Goal: Task Accomplishment & Management: Manage account settings

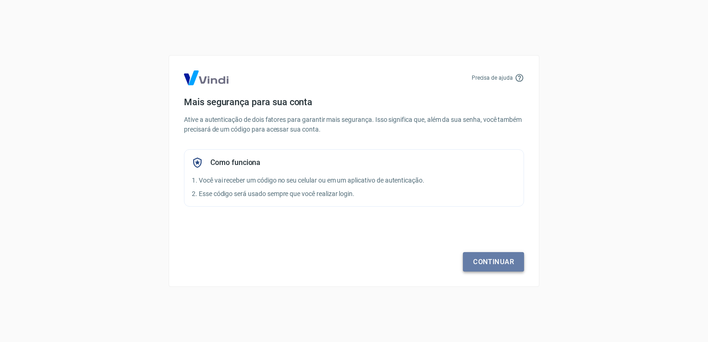
click at [502, 265] on link "Continuar" at bounding box center [493, 261] width 61 height 19
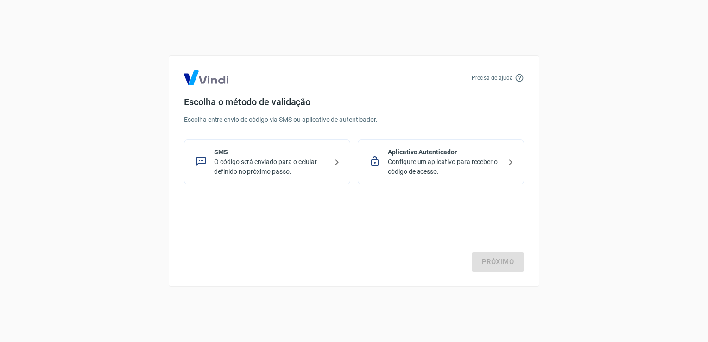
click at [263, 163] on p "O código será enviado para o celular definido no próximo passo." at bounding box center [271, 166] width 114 height 19
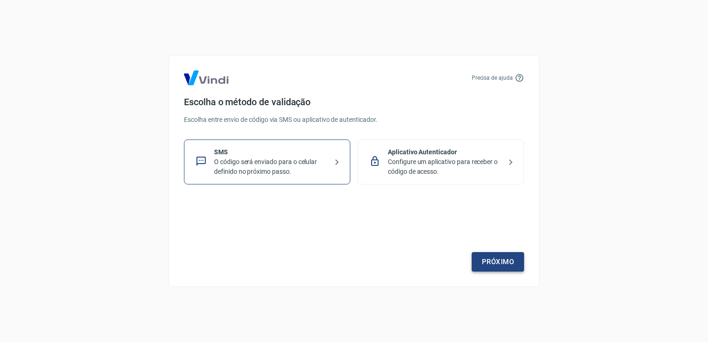
click at [502, 264] on link "Próximo" at bounding box center [498, 261] width 52 height 19
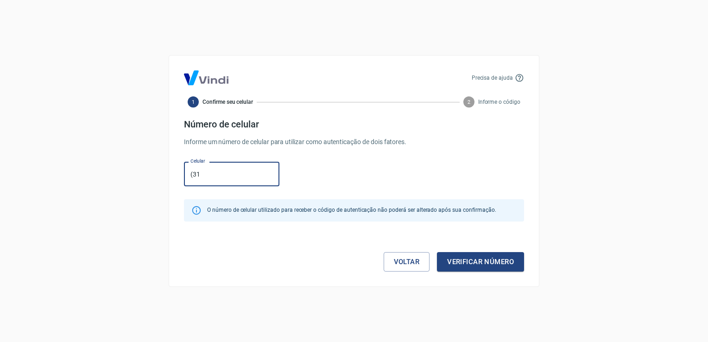
type input "[PHONE_NUMBER]"
click at [461, 262] on button "Verificar número" at bounding box center [480, 261] width 87 height 19
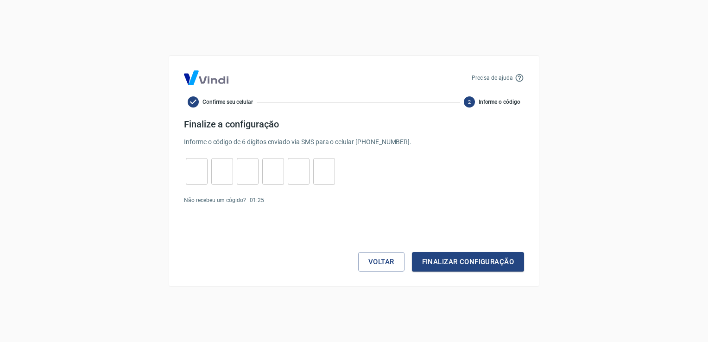
click at [198, 168] on input "tel" at bounding box center [197, 172] width 22 height 20
type input "7"
type input "1"
type input "4"
type input "1"
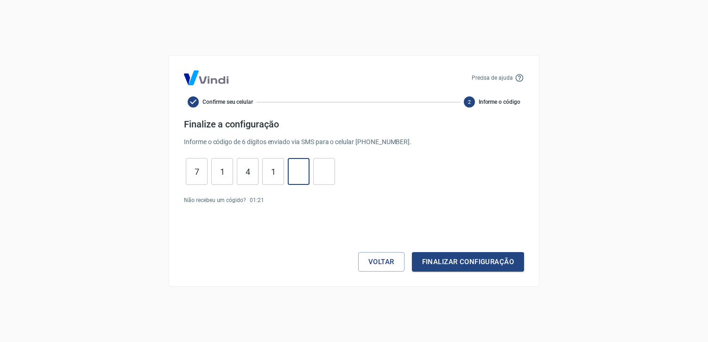
type input "9"
type input "3"
click at [488, 260] on button "Finalizar configuração" at bounding box center [468, 261] width 112 height 19
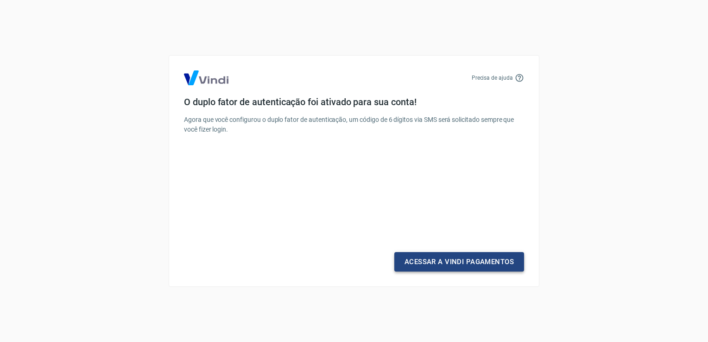
click at [479, 262] on link "Acessar a Vindi Pagamentos" at bounding box center [459, 261] width 130 height 19
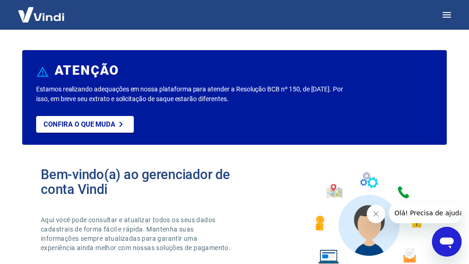
click at [178, 14] on div at bounding box center [234, 15] width 469 height 30
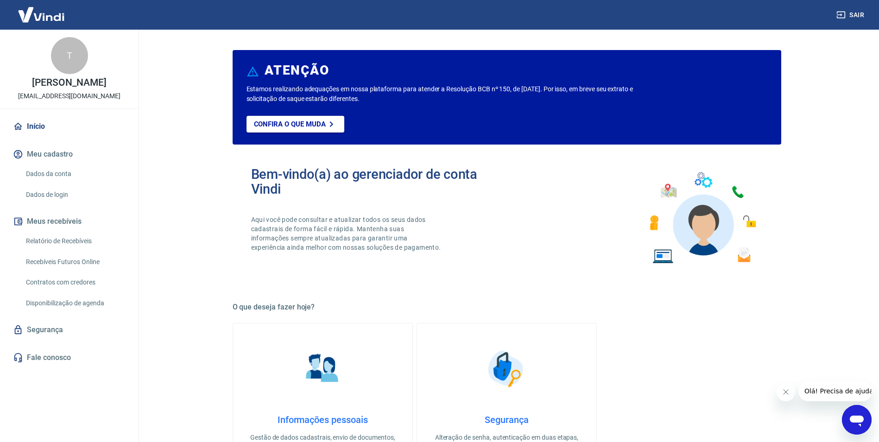
click at [57, 248] on link "Relatório de Recebíveis" at bounding box center [74, 241] width 105 height 19
